Goal: Information Seeking & Learning: Learn about a topic

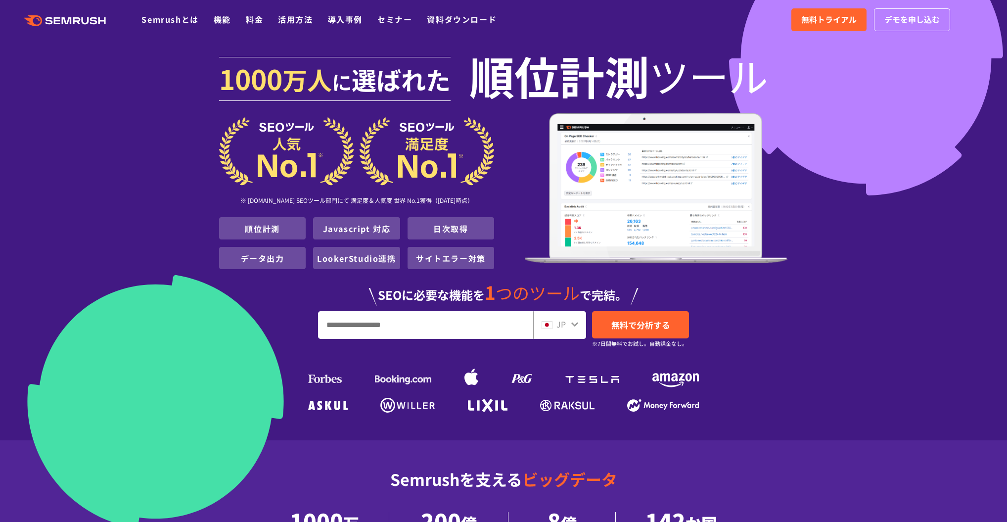
click at [411, 80] on span "選ばれた" at bounding box center [401, 79] width 99 height 36
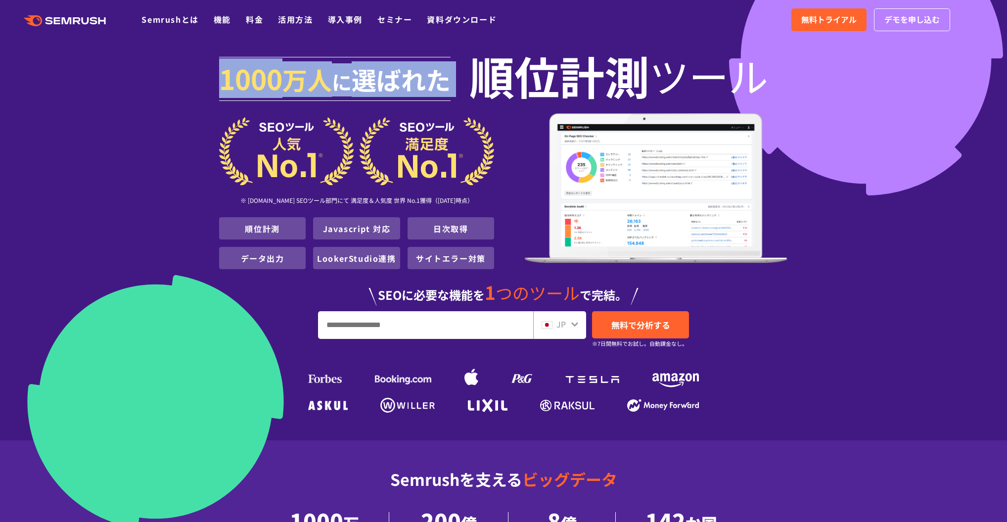
click at [411, 80] on span "選ばれた" at bounding box center [401, 79] width 99 height 36
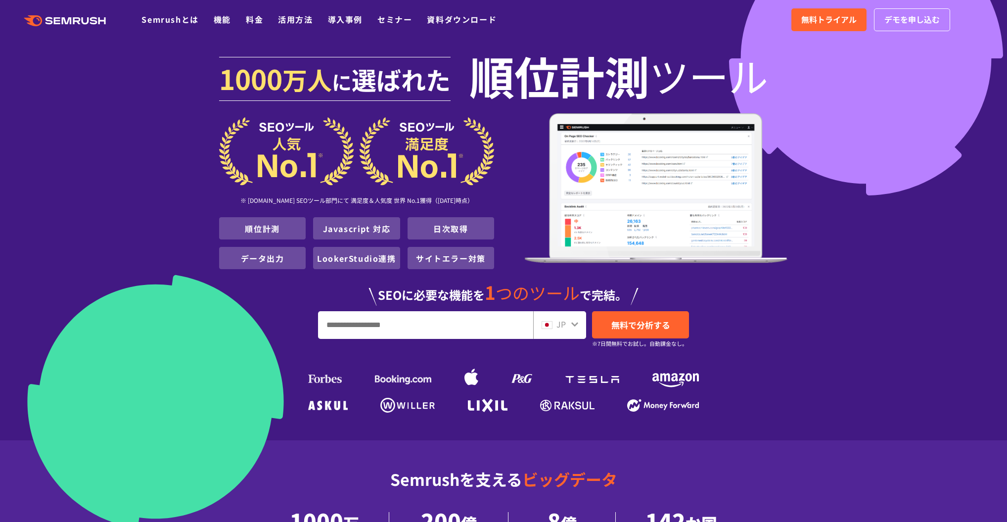
drag, startPoint x: 221, startPoint y: 83, endPoint x: 767, endPoint y: 99, distance: 546.6
click at [767, 99] on h1 "1000 万人 に 選ばれた 順位計測 ツール" at bounding box center [503, 81] width 569 height 64
copy h1 "1000 万人 に 選ばれた 順位計測 ツール"
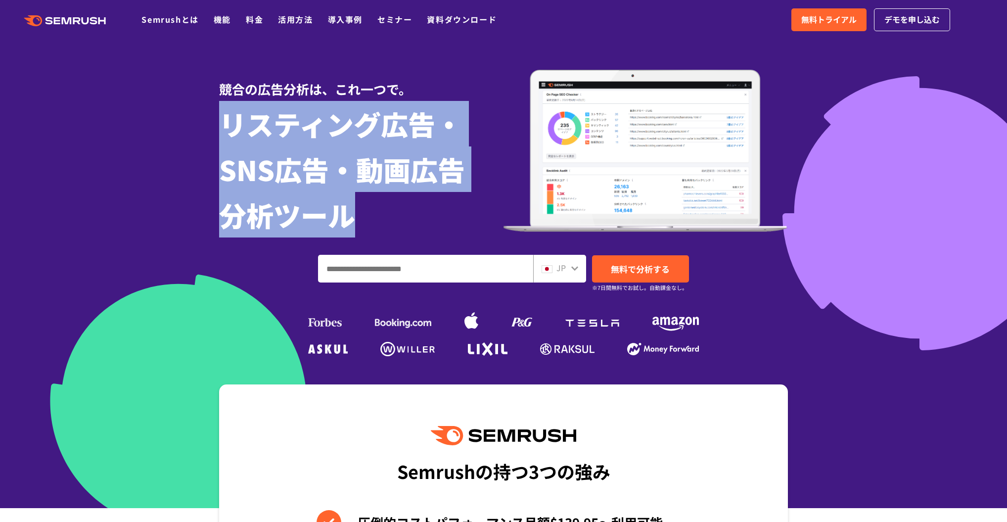
drag, startPoint x: 361, startPoint y: 221, endPoint x: 224, endPoint y: 123, distance: 168.3
click at [224, 123] on h1 "リスティング広告・ SNS広告・動画広告 分析ツール" at bounding box center [361, 169] width 284 height 136
copy h1 "リスティング広告・ SNS広告・動画広告 分析ツール"
